Goal: Answer question/provide support: Share knowledge or assist other users

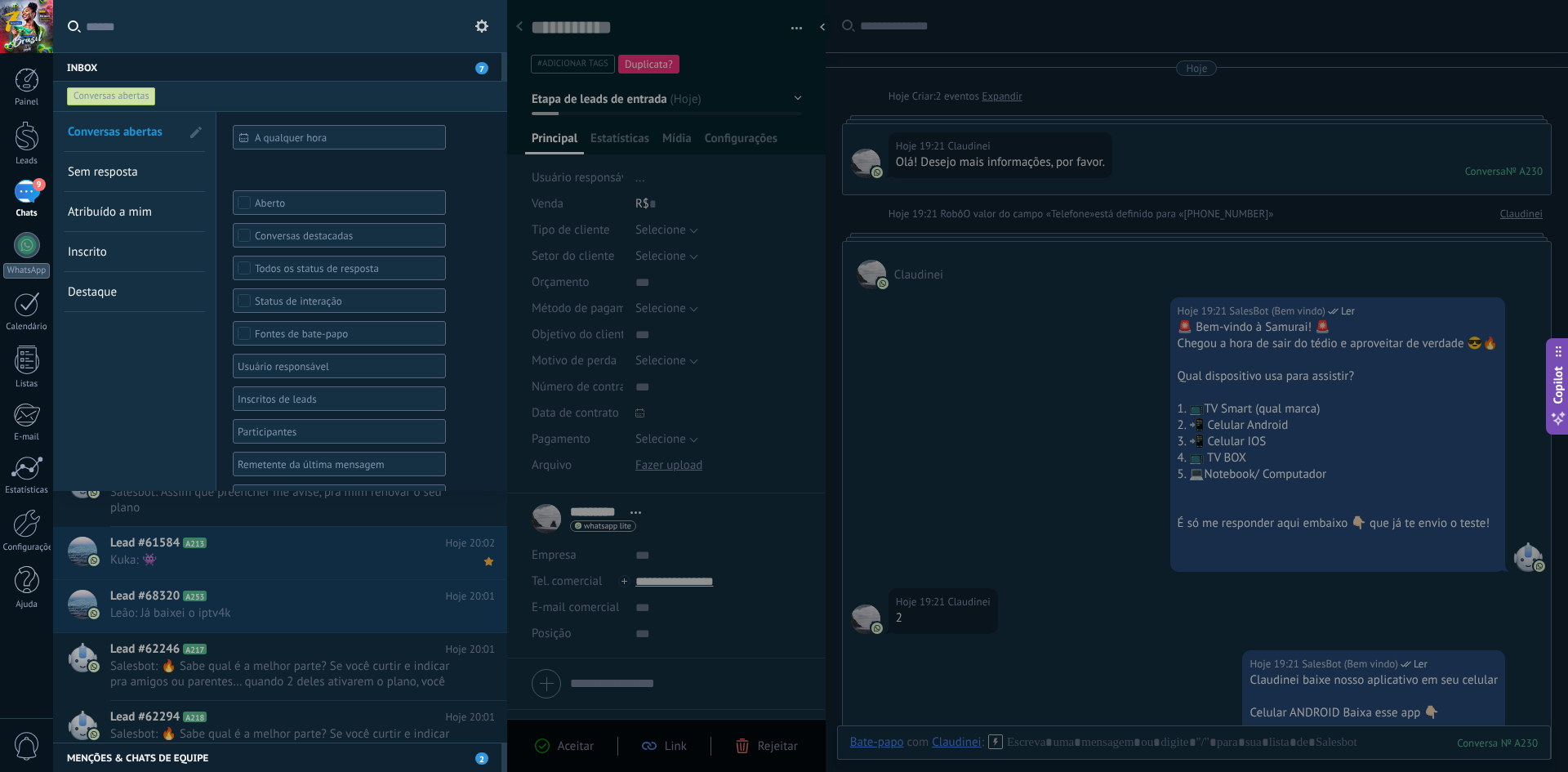
click at [137, 169] on span "Sem resposta" at bounding box center [103, 172] width 70 height 16
